Goal: Task Accomplishment & Management: Use online tool/utility

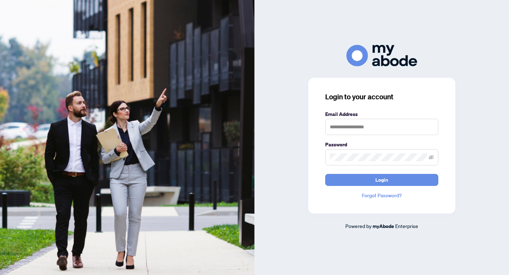
click at [343, 114] on label "Email Address" at bounding box center [381, 114] width 113 height 8
click at [342, 123] on input "text" at bounding box center [381, 127] width 113 height 16
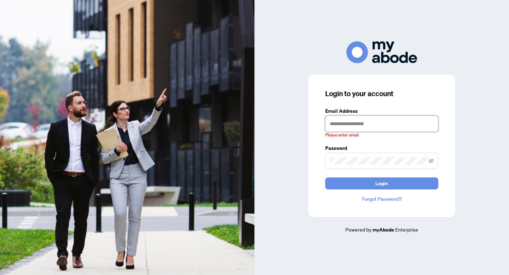
type input "**********"
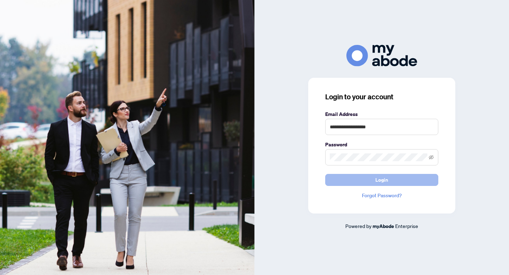
click at [374, 180] on button "Login" at bounding box center [381, 180] width 113 height 12
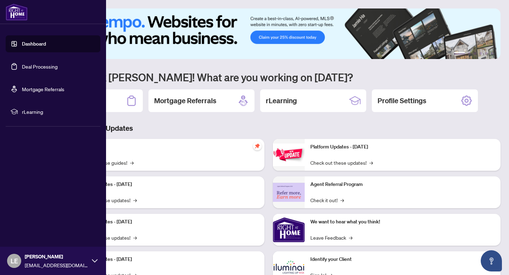
click at [22, 63] on link "Deal Processing" at bounding box center [40, 66] width 36 height 6
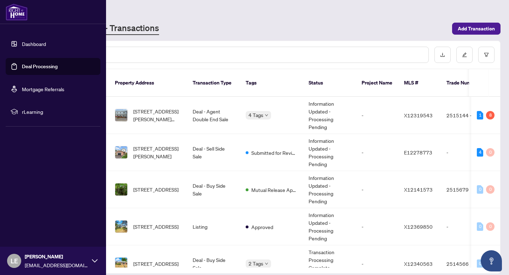
click at [96, 261] on icon at bounding box center [95, 261] width 6 height 6
click at [90, 262] on div "LE Luke Elson luke@listwithluke.ca" at bounding box center [53, 261] width 106 height 28
click at [29, 218] on span "Logout" at bounding box center [28, 218] width 16 height 11
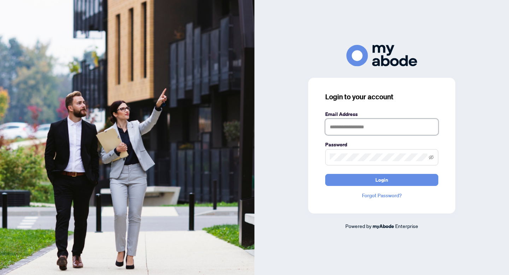
click at [356, 125] on input "text" at bounding box center [381, 127] width 113 height 16
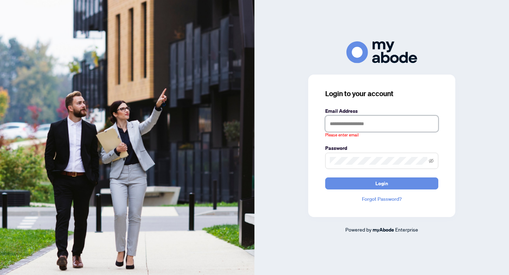
type input "**********"
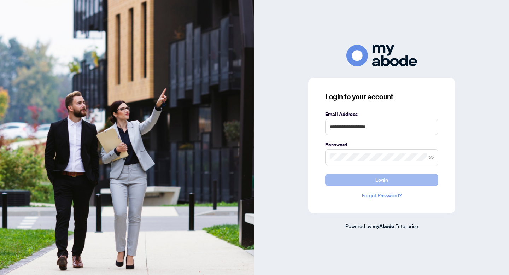
click at [369, 178] on button "Login" at bounding box center [381, 180] width 113 height 12
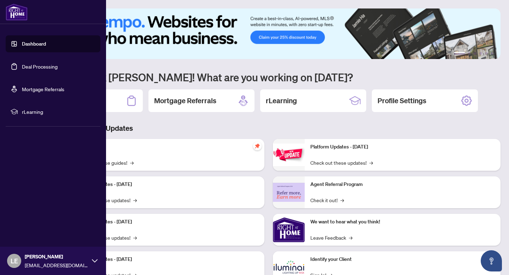
click at [22, 63] on link "Deal Processing" at bounding box center [40, 66] width 36 height 6
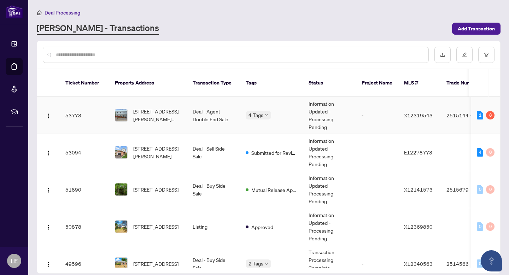
click at [185, 100] on td "[STREET_ADDRESS][PERSON_NAME][PERSON_NAME]" at bounding box center [148, 115] width 78 height 37
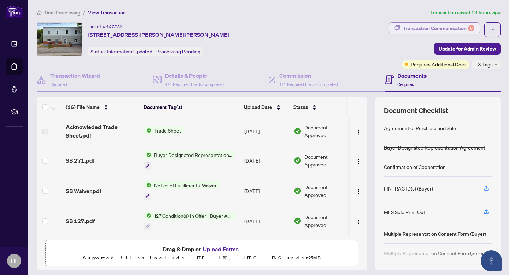
click at [417, 27] on div "Transaction Communication 8" at bounding box center [438, 28] width 71 height 11
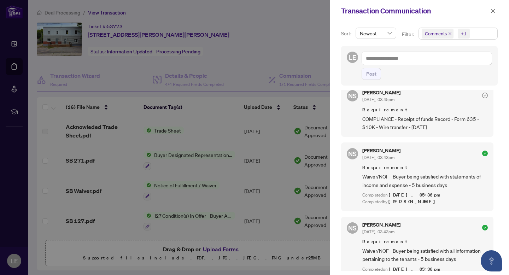
scroll to position [269, 0]
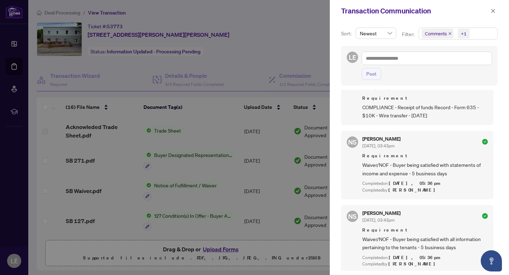
click at [248, 42] on div at bounding box center [254, 137] width 509 height 275
click at [284, 39] on div at bounding box center [254, 137] width 509 height 275
click at [492, 9] on icon "close" at bounding box center [493, 10] width 5 height 5
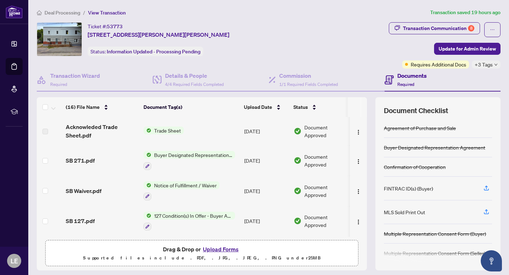
click at [267, 28] on div "Ticket #: 53773 [STREET_ADDRESS][PERSON_NAME][PERSON_NAME] Status: Information …" at bounding box center [211, 39] width 349 height 34
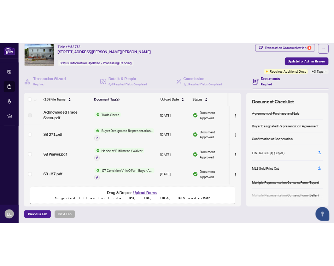
scroll to position [0, 0]
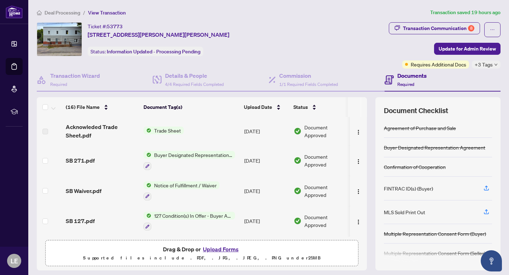
click at [299, 37] on div "Ticket #: 53773 [STREET_ADDRESS][PERSON_NAME][PERSON_NAME] Status: Information …" at bounding box center [211, 39] width 349 height 34
